Goal: Check status: Check status

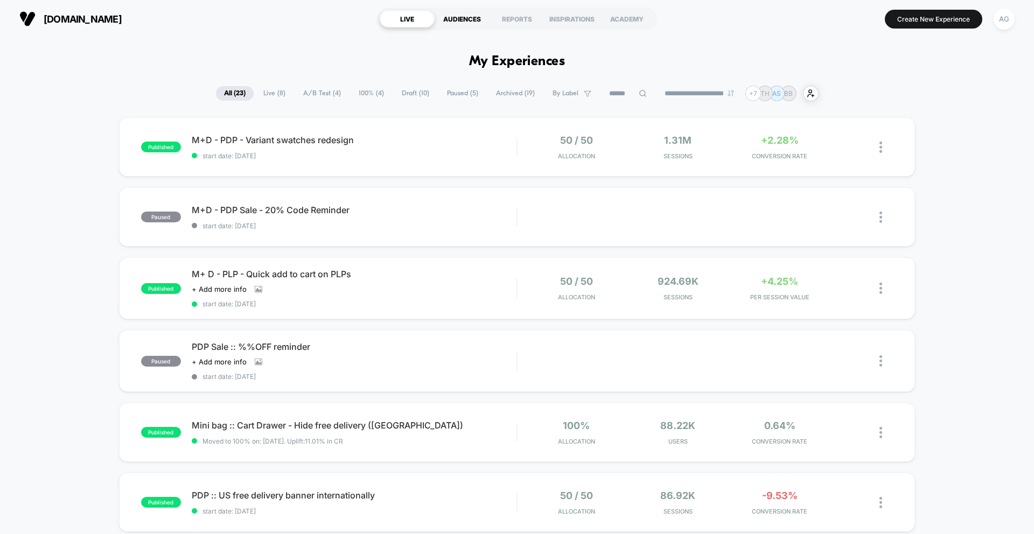
click at [461, 10] on div "AUDIENCES" at bounding box center [462, 18] width 55 height 17
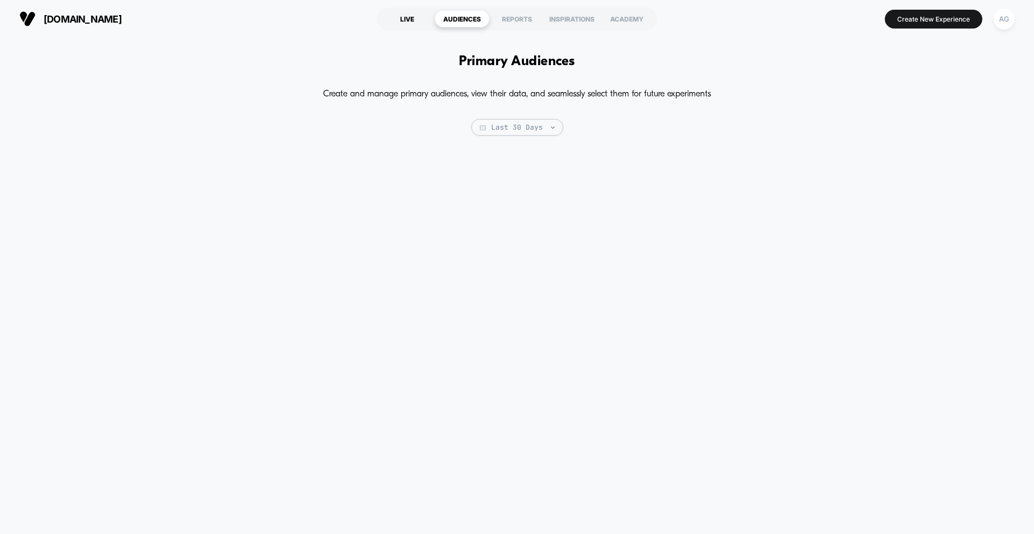
click at [409, 18] on div "LIVE" at bounding box center [407, 18] width 55 height 17
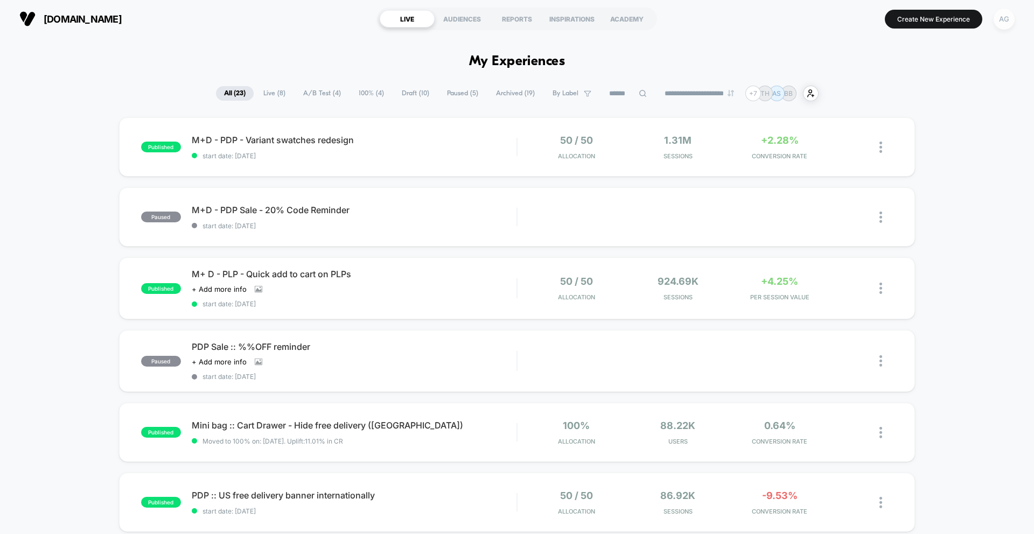
click at [1004, 23] on div "AG" at bounding box center [1003, 19] width 21 height 21
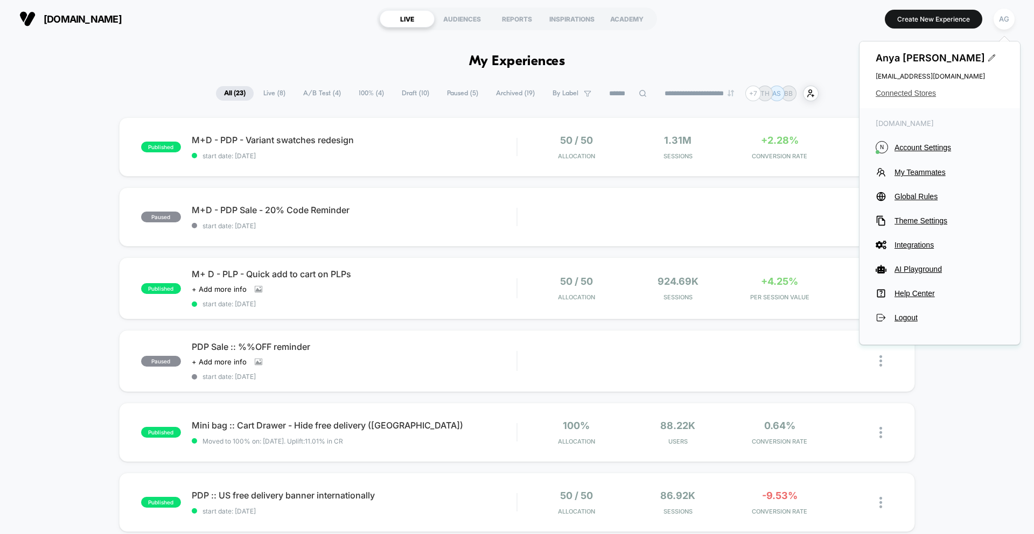
click at [921, 89] on span "Connected Stores" at bounding box center [940, 93] width 128 height 9
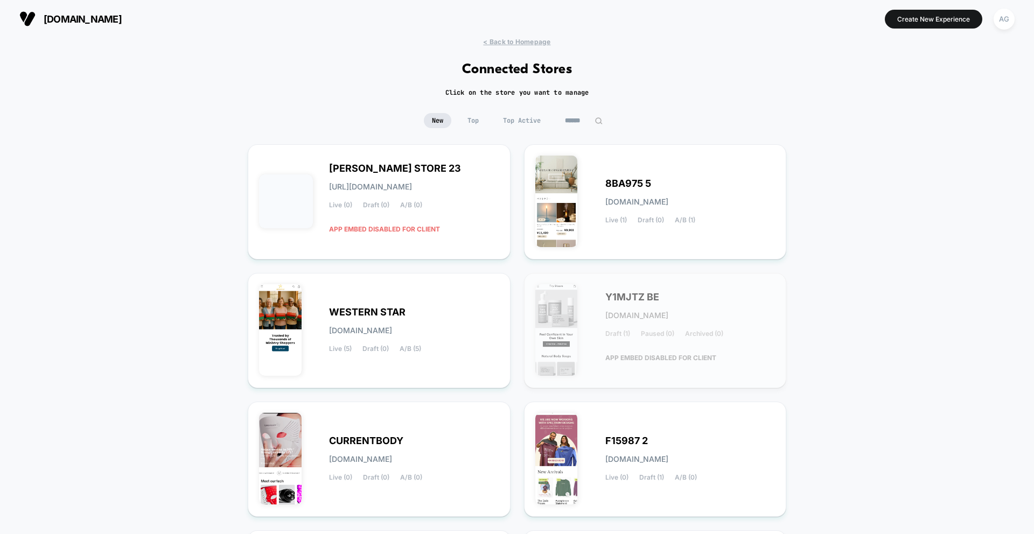
click at [530, 124] on span "Top Active" at bounding box center [522, 120] width 54 height 15
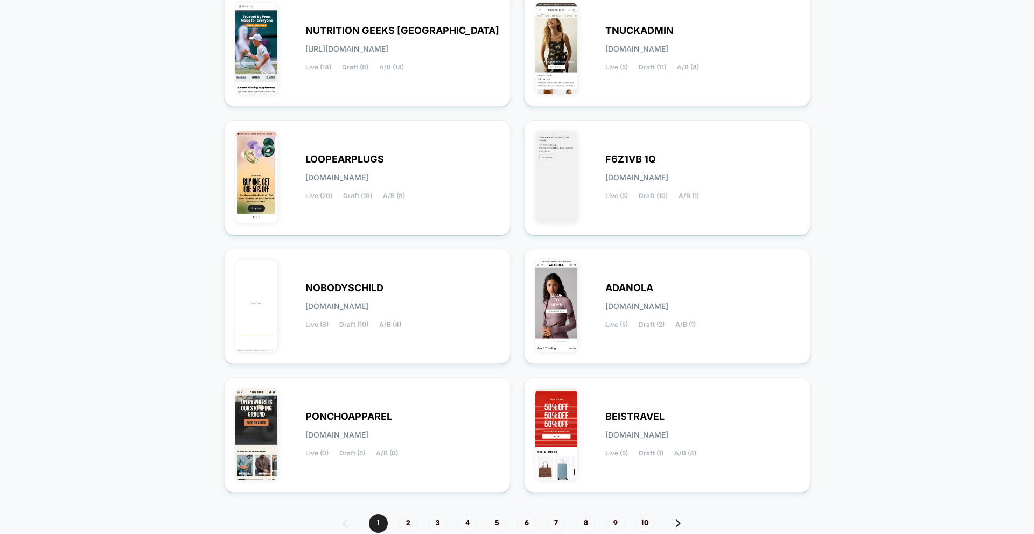
scroll to position [202, 0]
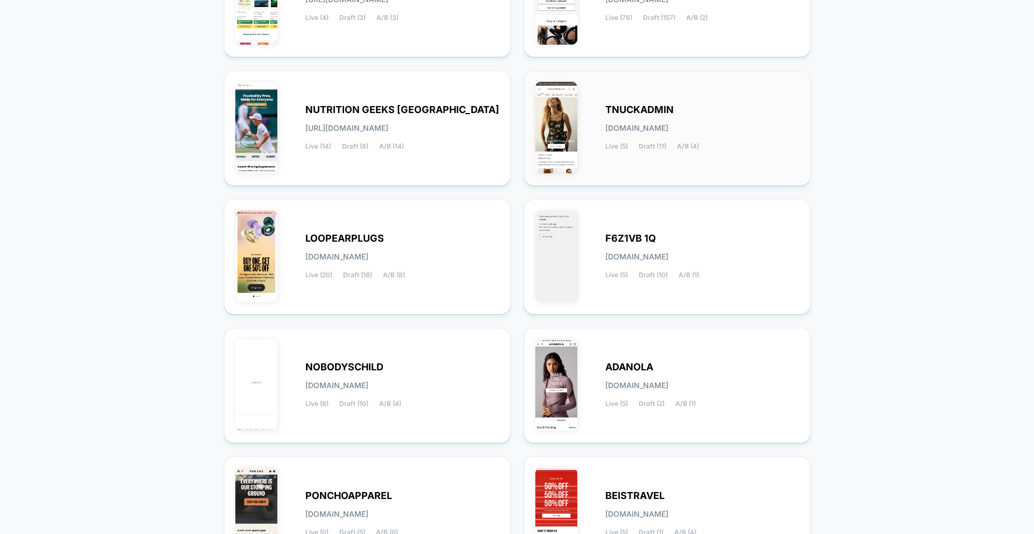
click at [608, 119] on div "TNUCKADMIN [DOMAIN_NAME] Live (5) Draft (11) A/B (4)" at bounding box center [702, 128] width 194 height 44
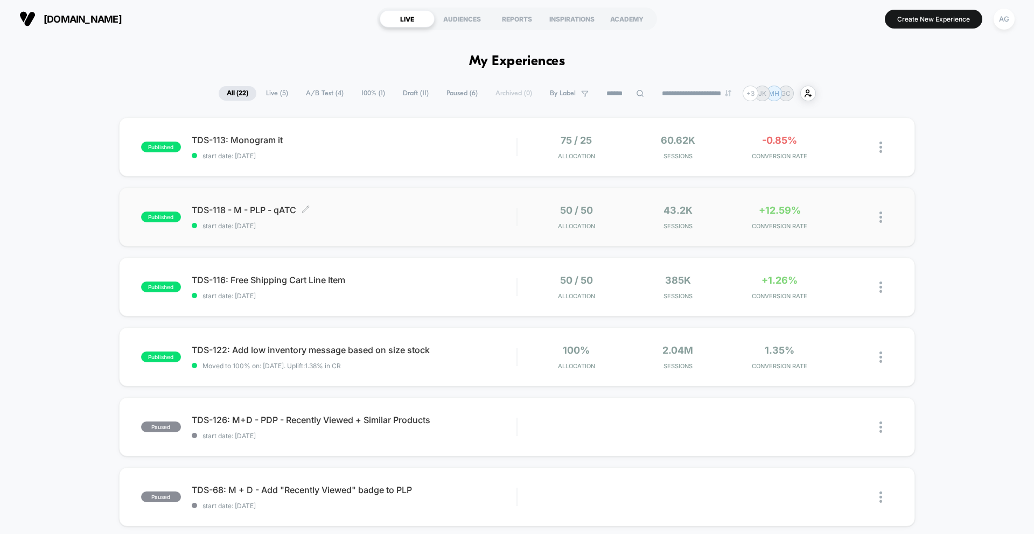
click at [473, 219] on div "TDS-118 - M - PLP - qATC Click to edit experience details Click to edit experie…" at bounding box center [354, 217] width 325 height 25
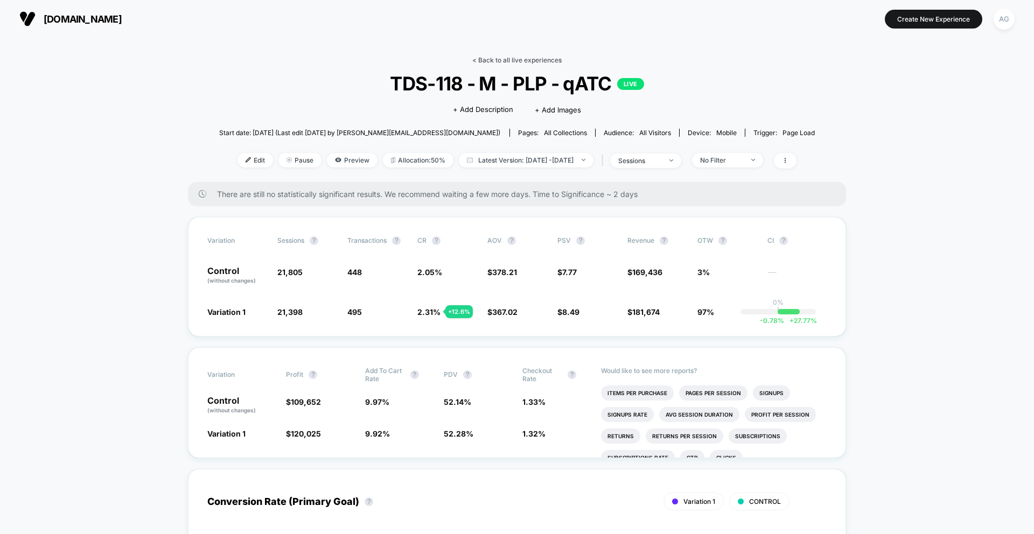
click at [474, 62] on link "< Back to all live experiences" at bounding box center [516, 60] width 89 height 8
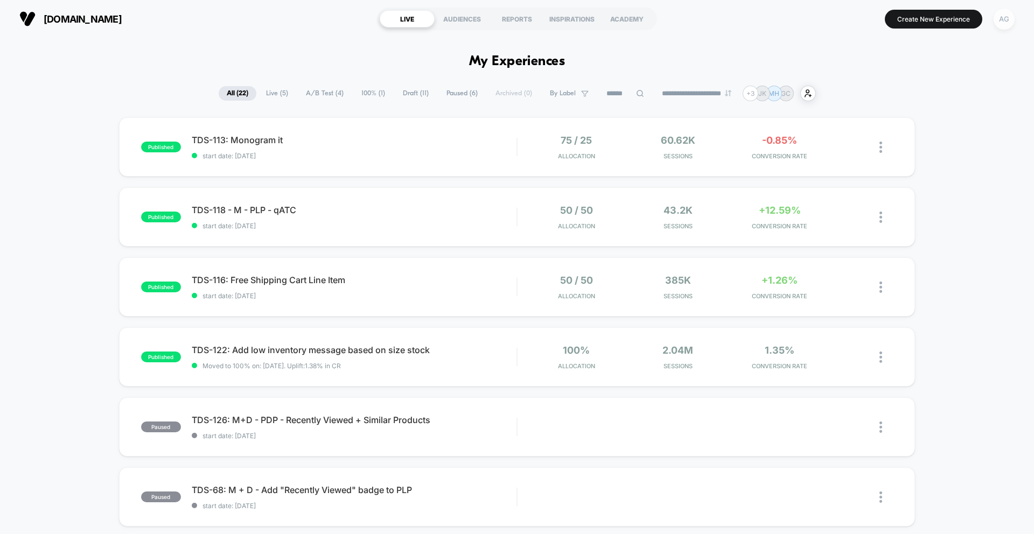
click at [1006, 24] on div "AG" at bounding box center [1003, 19] width 21 height 21
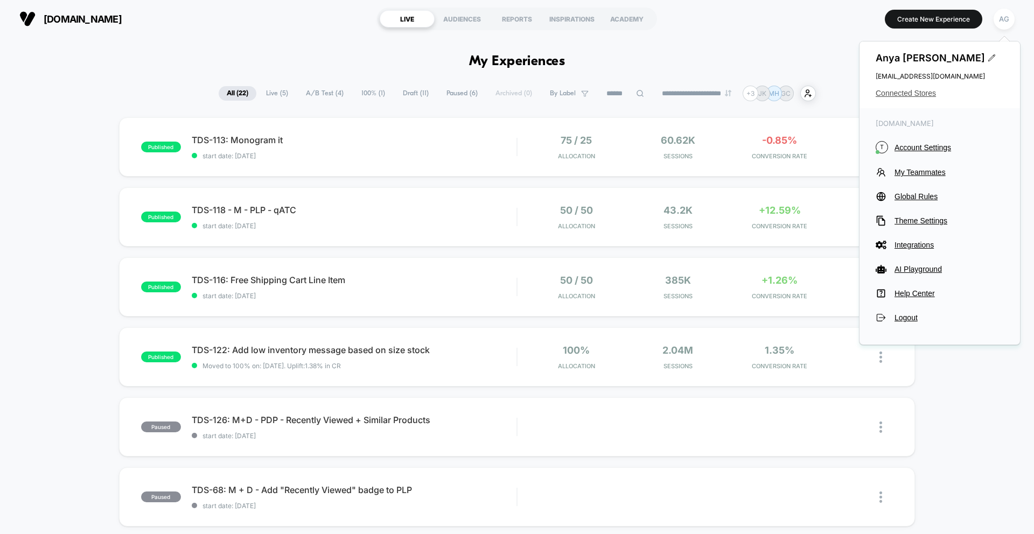
click at [926, 92] on span "Connected Stores" at bounding box center [940, 93] width 128 height 9
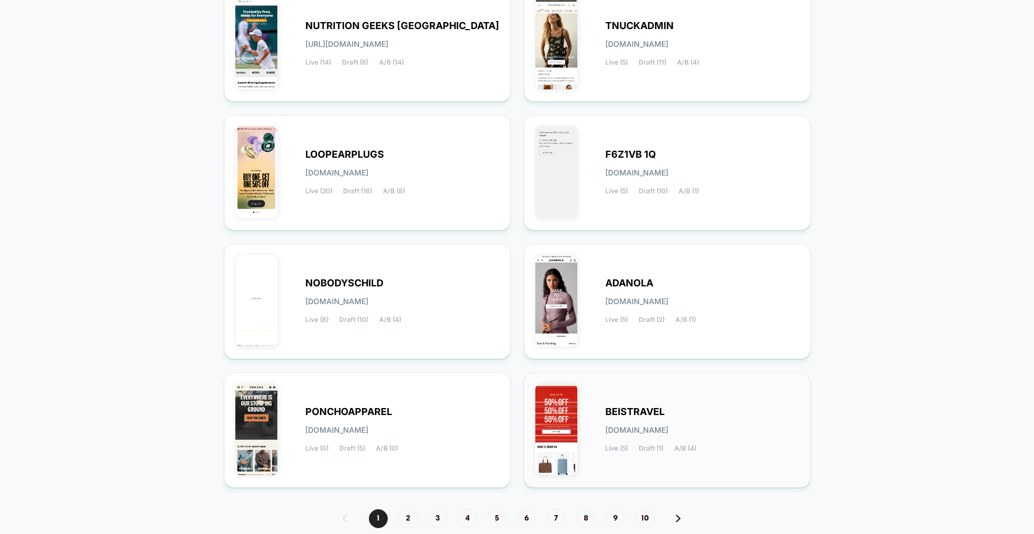
scroll to position [328, 0]
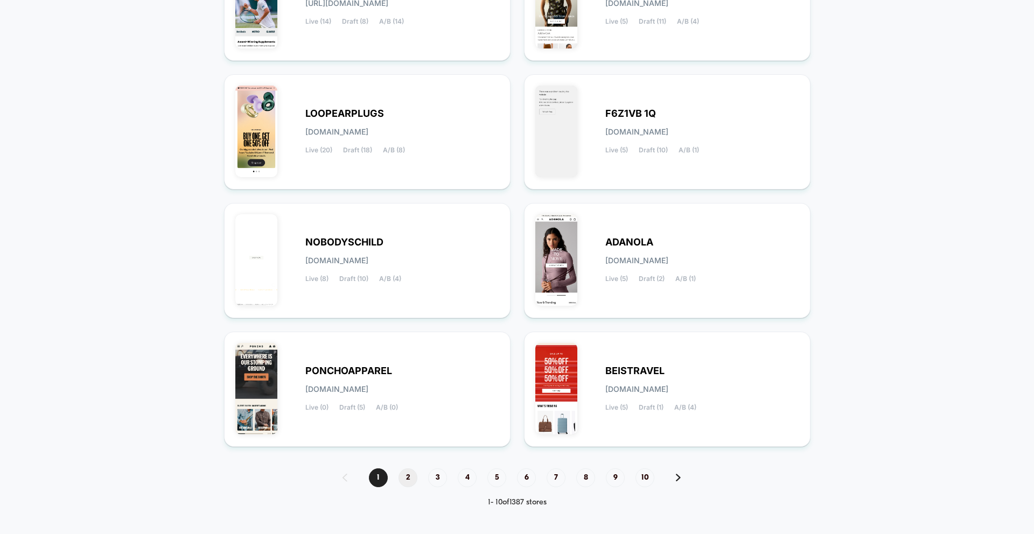
click at [403, 472] on span "2" at bounding box center [407, 477] width 19 height 19
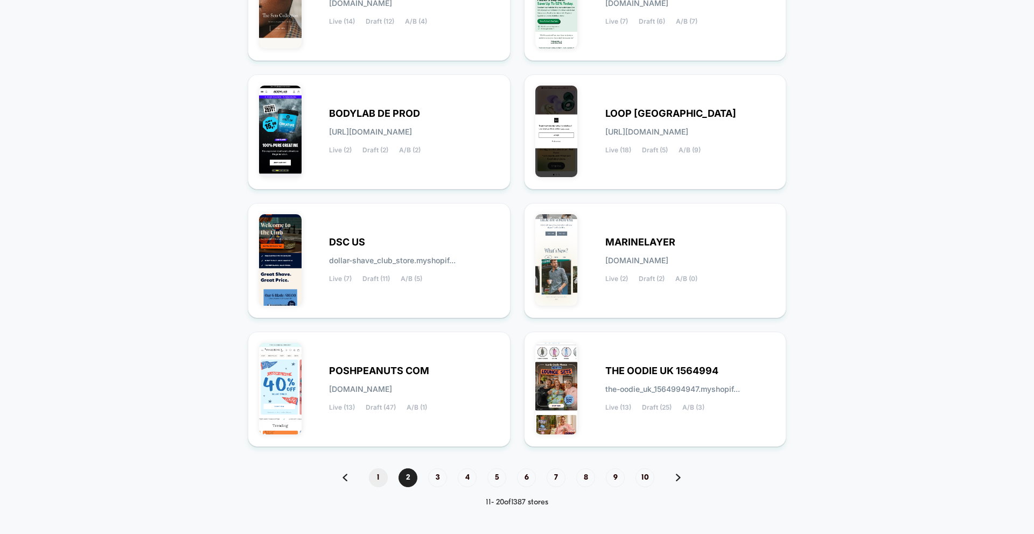
click at [379, 480] on span "1" at bounding box center [378, 477] width 19 height 19
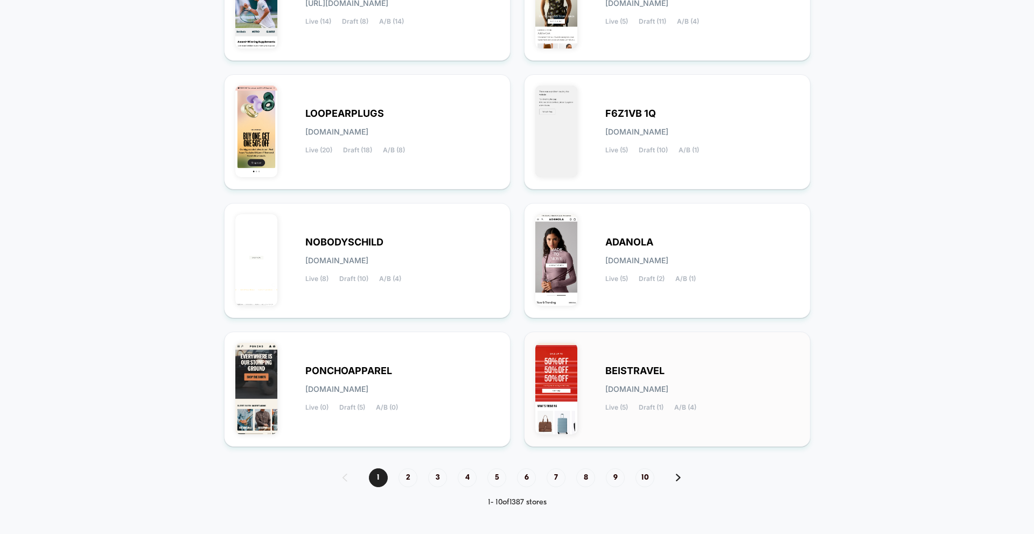
click at [611, 405] on span "Live (5)" at bounding box center [616, 408] width 23 height 8
